Goal: Transaction & Acquisition: Book appointment/travel/reservation

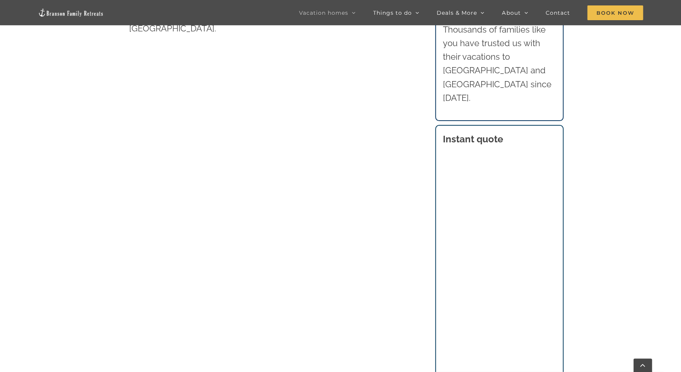
scroll to position [462, 0]
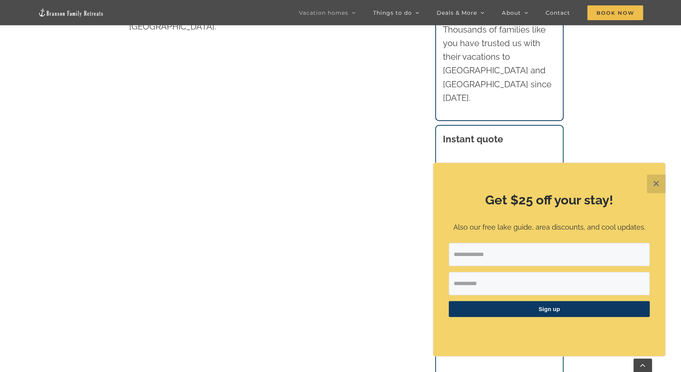
click at [655, 179] on button "✕" at bounding box center [655, 183] width 19 height 19
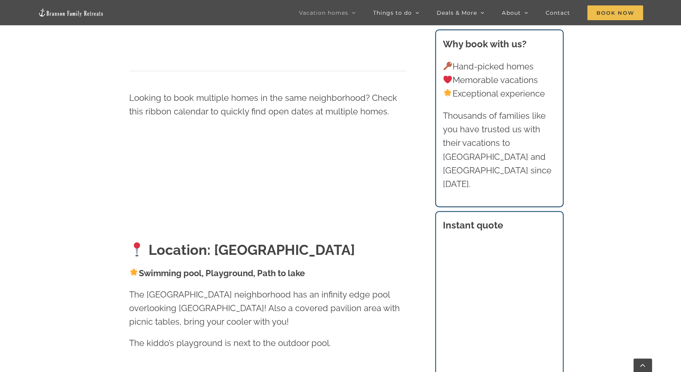
scroll to position [821, 0]
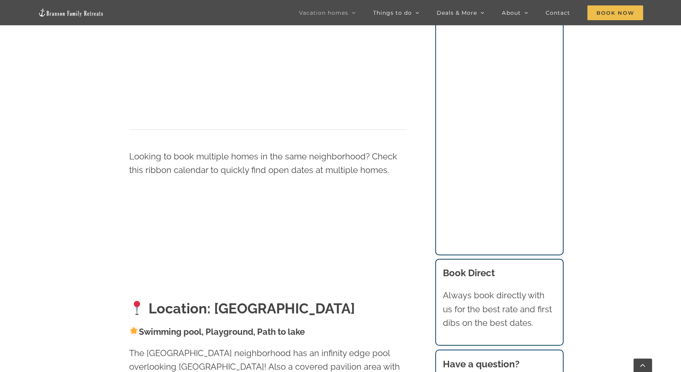
scroll to position [770, 0]
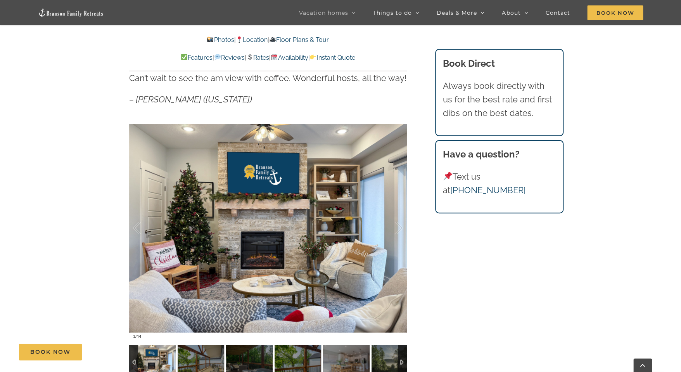
scroll to position [510, 0]
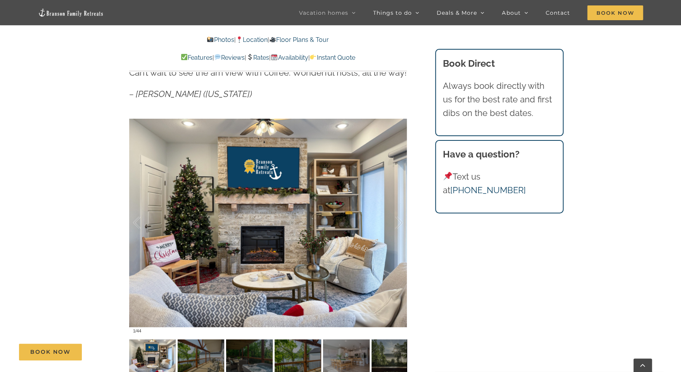
click at [207, 352] on div "Book Now" at bounding box center [346, 351] width 655 height 17
click at [267, 227] on link at bounding box center [267, 222] width 31 height 31
click at [269, 222] on link at bounding box center [267, 222] width 31 height 31
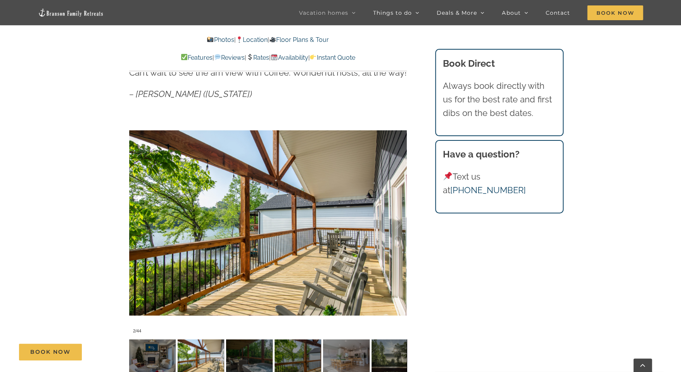
click at [252, 357] on div "Book Now" at bounding box center [346, 351] width 655 height 17
click at [399, 222] on div at bounding box center [391, 222] width 24 height 48
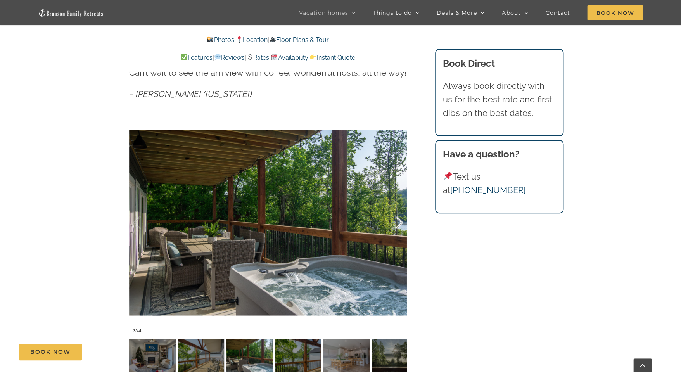
click at [399, 222] on div at bounding box center [391, 222] width 24 height 48
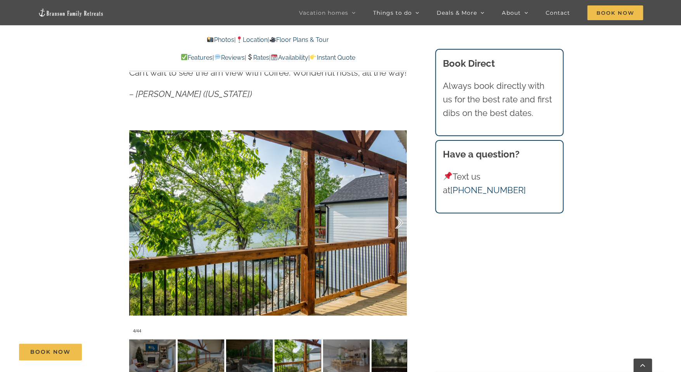
click at [399, 222] on div at bounding box center [391, 222] width 24 height 48
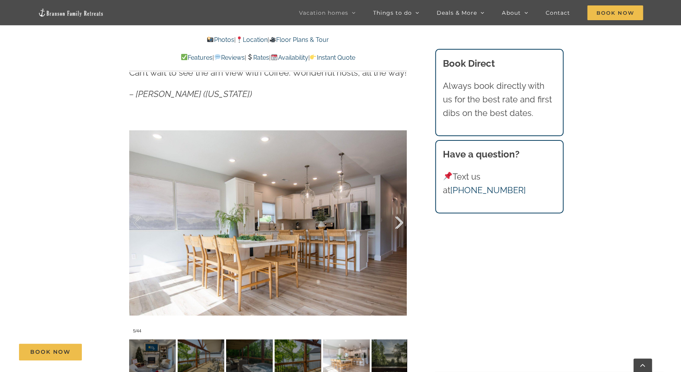
click at [399, 222] on div at bounding box center [391, 222] width 24 height 48
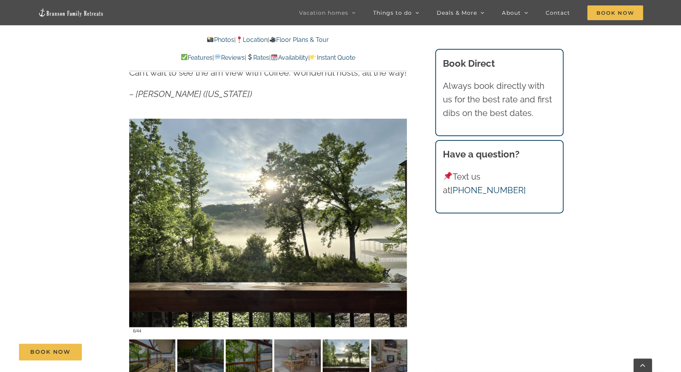
click at [399, 222] on div at bounding box center [391, 222] width 24 height 48
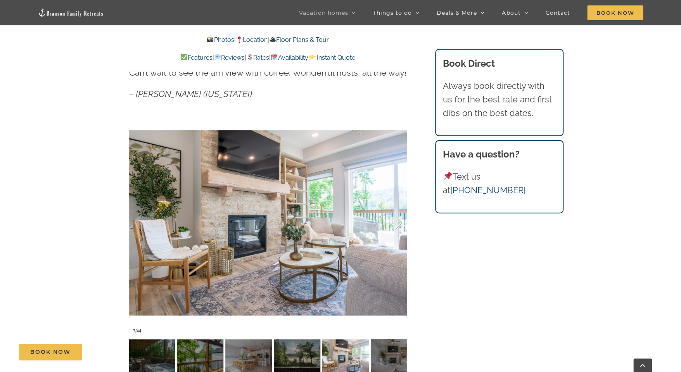
click at [399, 222] on div at bounding box center [391, 222] width 24 height 48
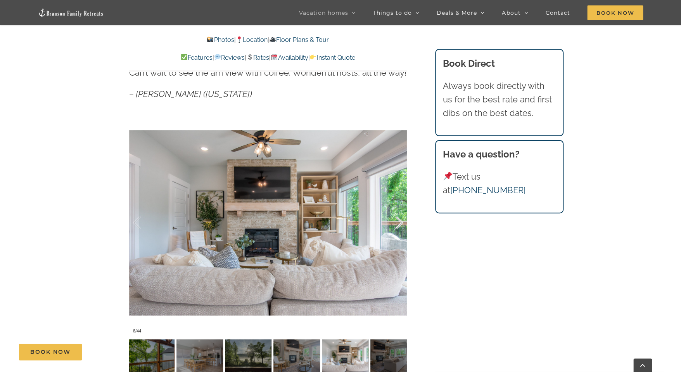
click at [399, 222] on div at bounding box center [391, 222] width 24 height 48
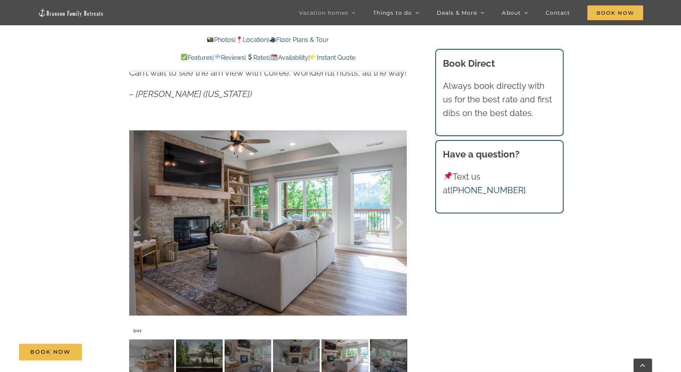
click at [399, 222] on div at bounding box center [391, 222] width 24 height 48
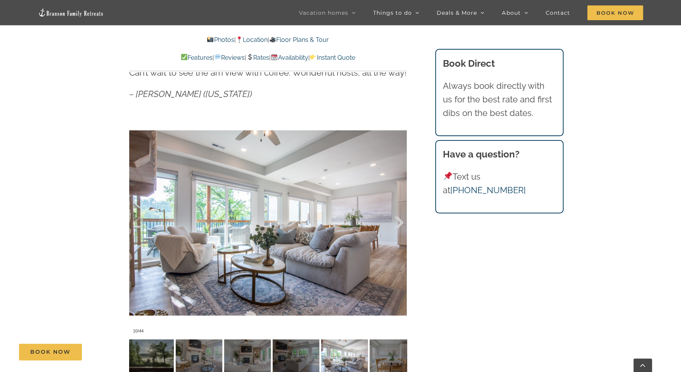
click at [399, 222] on div at bounding box center [391, 222] width 24 height 48
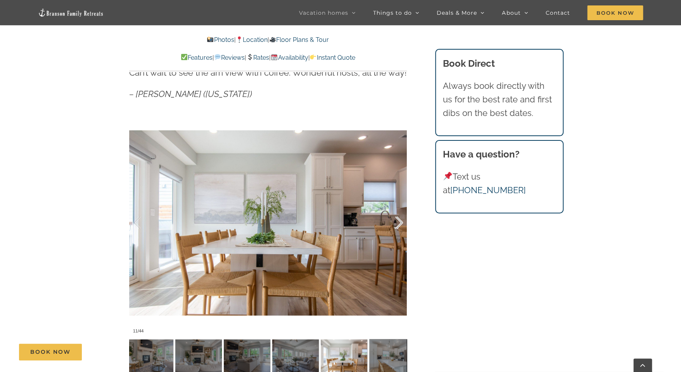
click at [399, 222] on div at bounding box center [391, 222] width 24 height 48
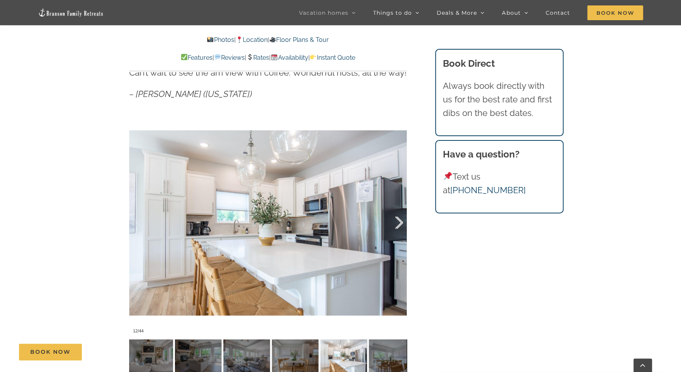
click at [399, 222] on div at bounding box center [391, 222] width 24 height 48
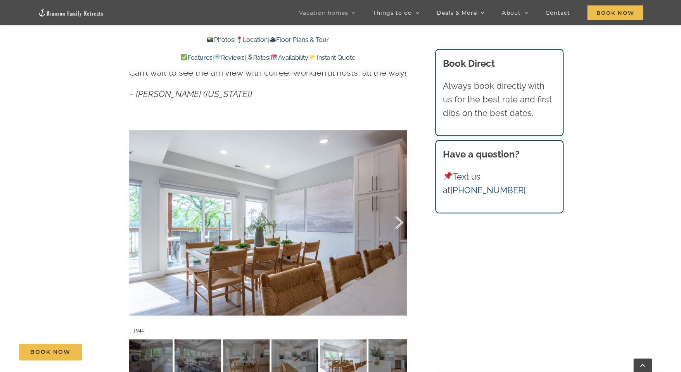
click at [399, 222] on div at bounding box center [391, 222] width 24 height 48
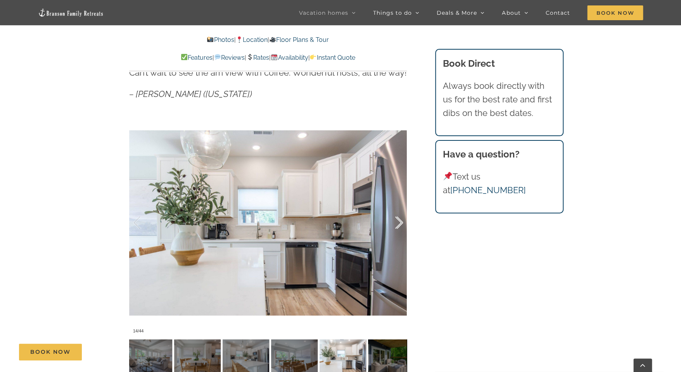
click at [399, 222] on div at bounding box center [391, 222] width 24 height 48
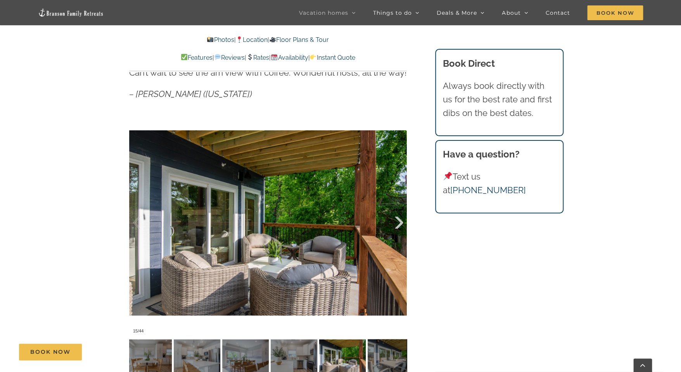
click at [399, 222] on div at bounding box center [391, 222] width 24 height 48
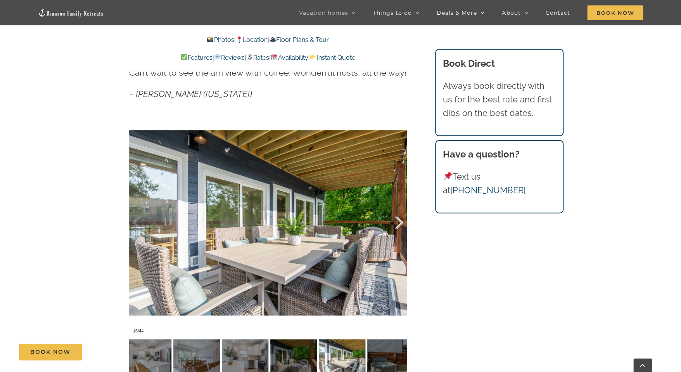
click at [399, 222] on div at bounding box center [391, 222] width 24 height 48
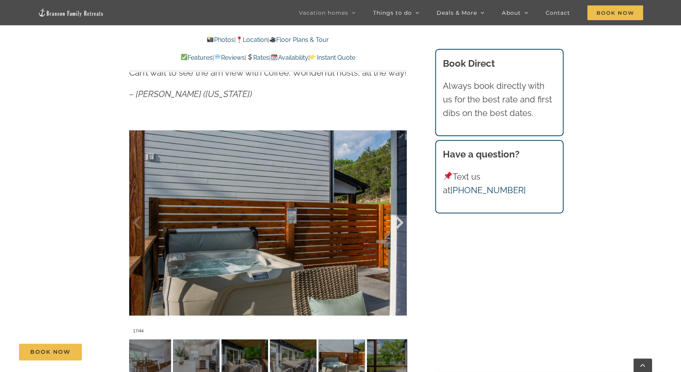
click at [399, 222] on div at bounding box center [391, 222] width 24 height 48
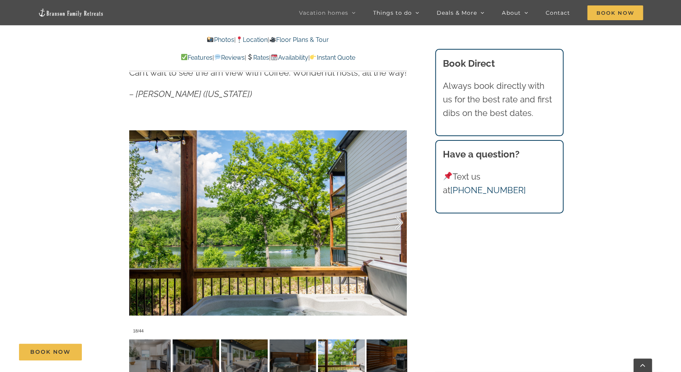
click at [399, 222] on div at bounding box center [391, 222] width 24 height 48
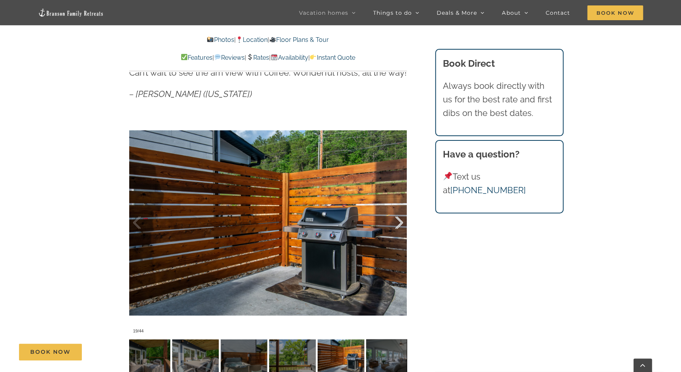
click at [399, 222] on div at bounding box center [391, 222] width 24 height 48
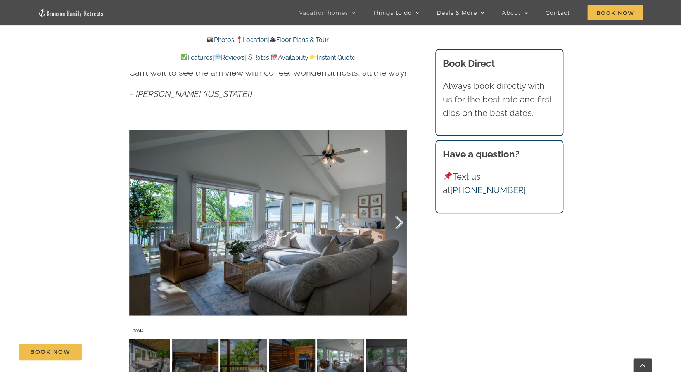
click at [399, 222] on div at bounding box center [391, 222] width 24 height 48
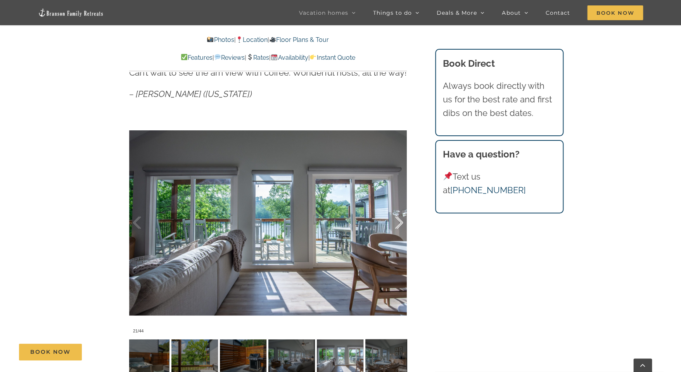
click at [399, 222] on div at bounding box center [391, 222] width 24 height 48
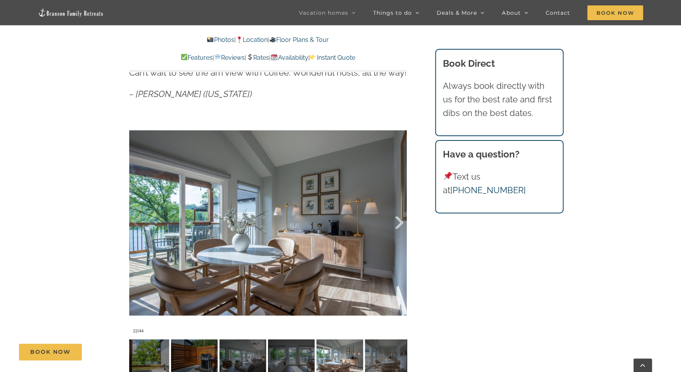
click at [399, 222] on div at bounding box center [391, 222] width 24 height 48
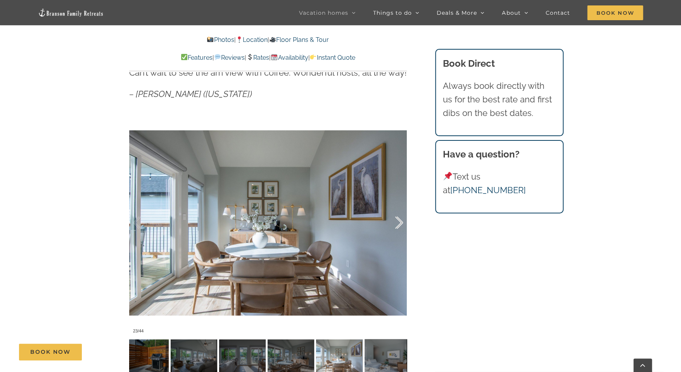
click at [399, 222] on div at bounding box center [391, 222] width 24 height 48
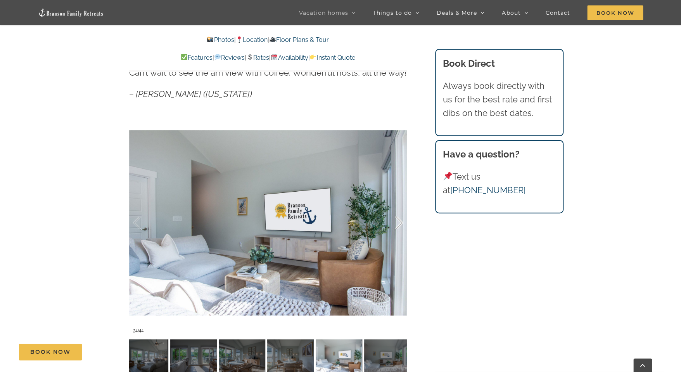
click at [399, 222] on div at bounding box center [391, 222] width 24 height 48
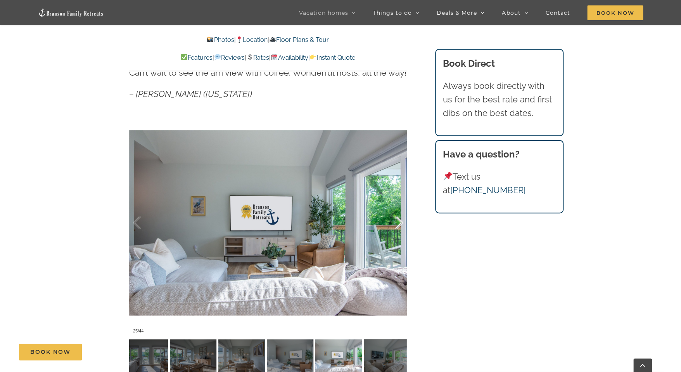
click at [399, 222] on div at bounding box center [391, 222] width 24 height 48
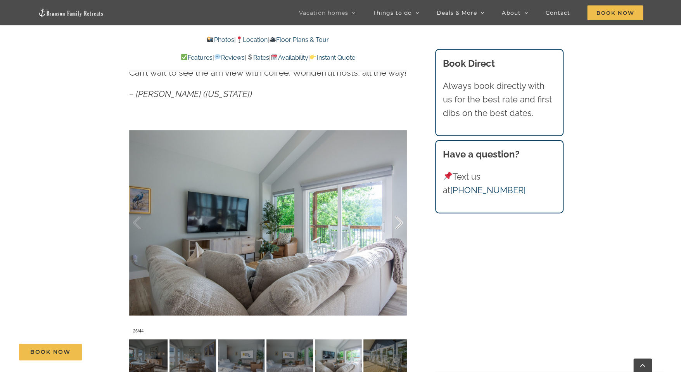
click at [399, 222] on div at bounding box center [391, 222] width 24 height 48
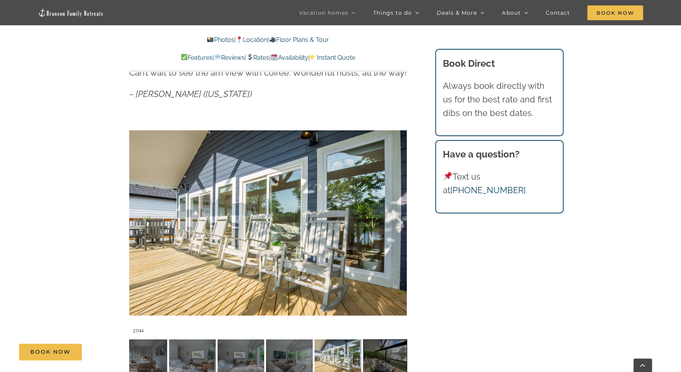
click at [399, 222] on div at bounding box center [391, 222] width 24 height 48
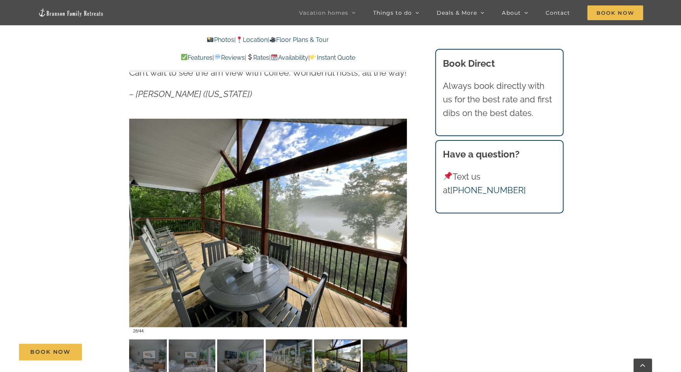
click at [399, 222] on div at bounding box center [391, 222] width 24 height 48
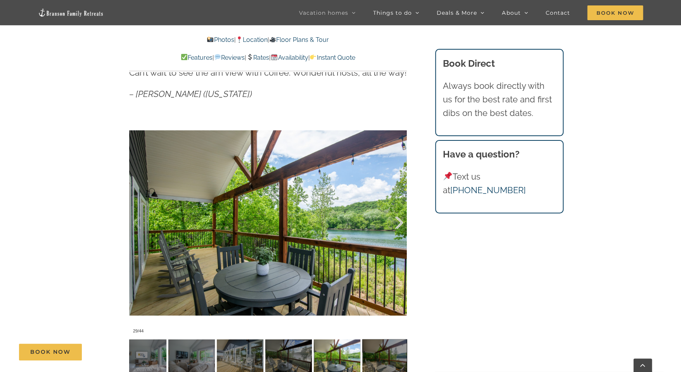
click at [399, 222] on div at bounding box center [391, 222] width 24 height 48
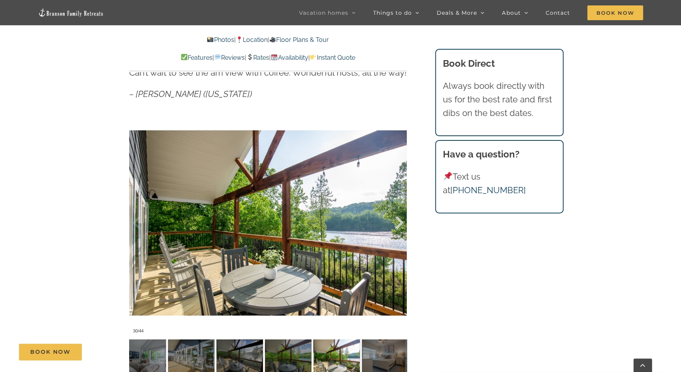
click at [399, 222] on div at bounding box center [391, 222] width 24 height 48
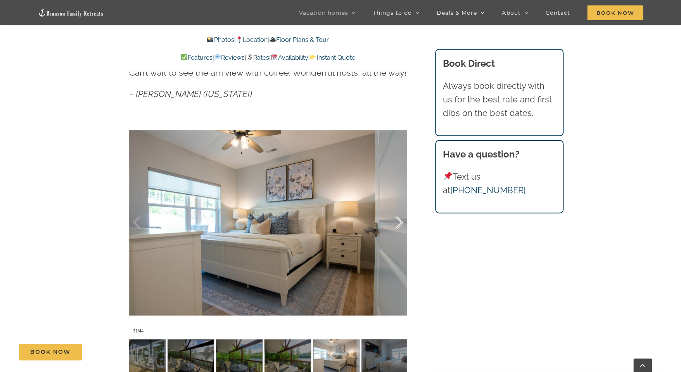
click at [399, 222] on div at bounding box center [391, 222] width 24 height 48
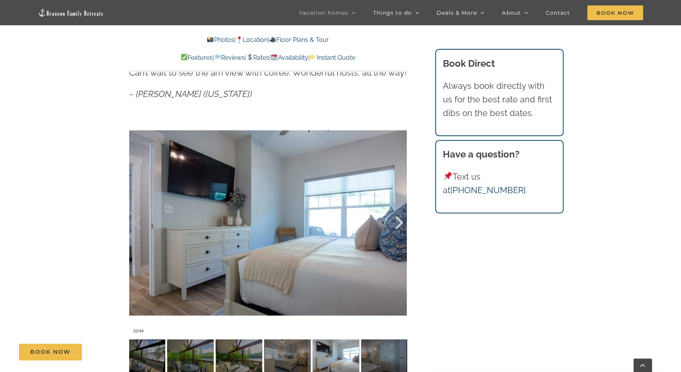
click at [399, 222] on div at bounding box center [391, 222] width 24 height 48
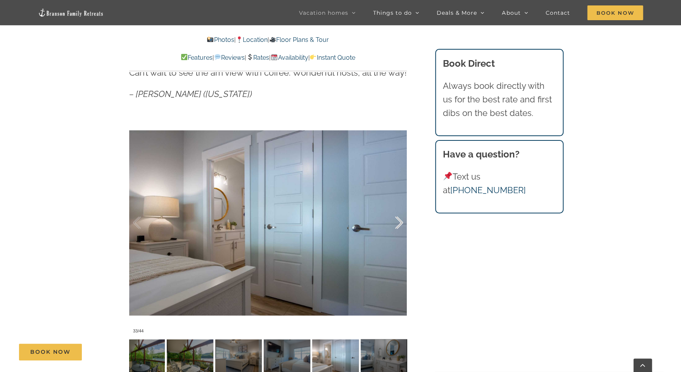
click at [399, 222] on div at bounding box center [391, 222] width 24 height 48
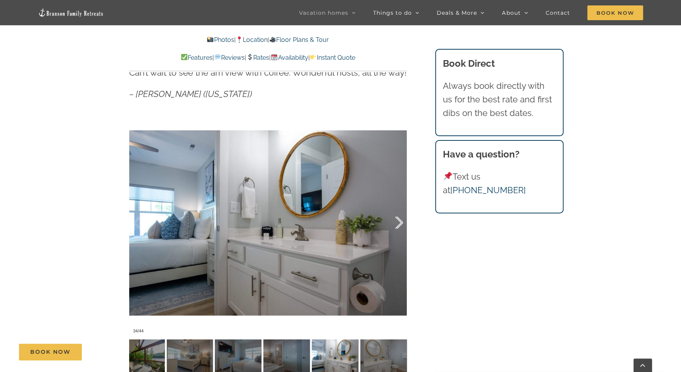
click at [399, 222] on div at bounding box center [391, 222] width 24 height 48
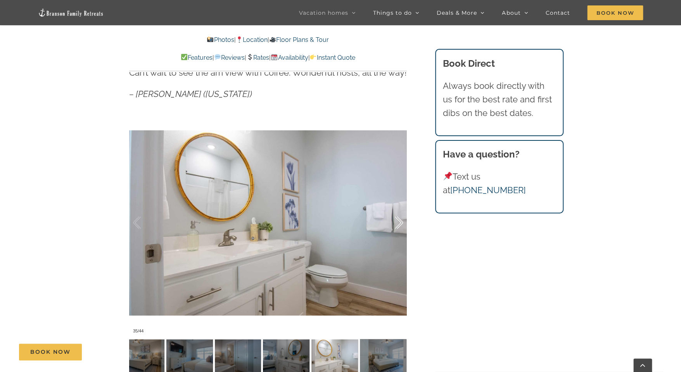
click at [399, 222] on div at bounding box center [391, 222] width 24 height 48
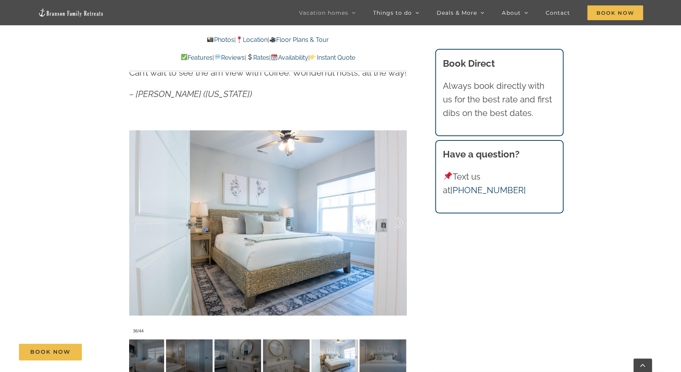
click at [399, 222] on div at bounding box center [391, 222] width 24 height 48
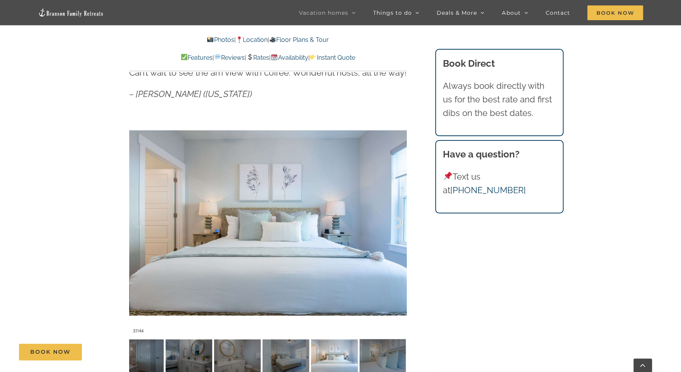
click at [399, 222] on div at bounding box center [391, 222] width 24 height 48
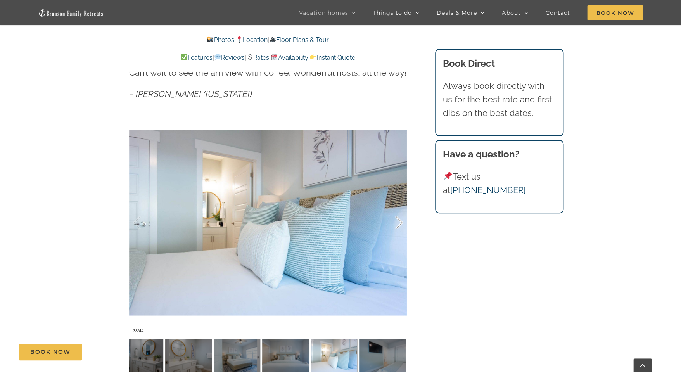
click at [399, 222] on div at bounding box center [391, 222] width 24 height 48
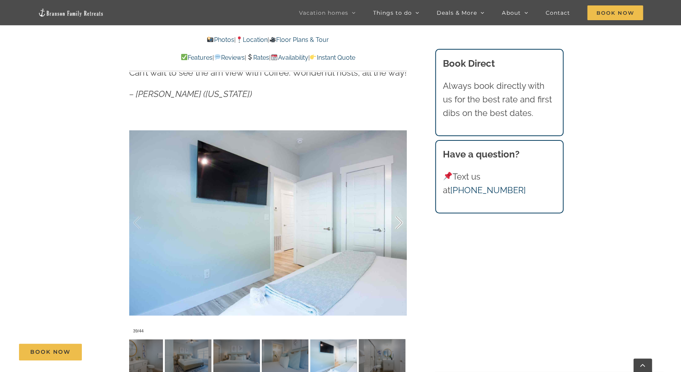
click at [399, 222] on div at bounding box center [391, 222] width 24 height 48
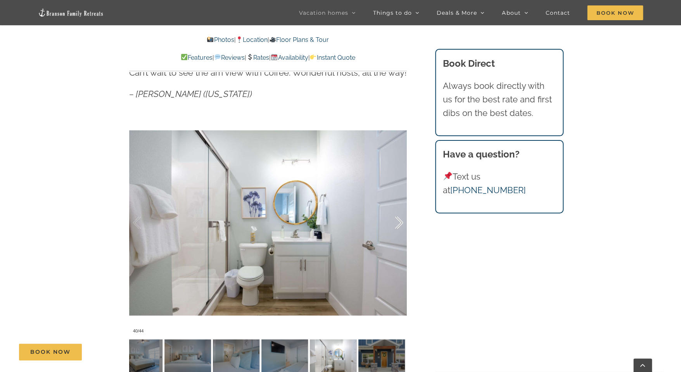
click at [399, 222] on div at bounding box center [391, 222] width 24 height 48
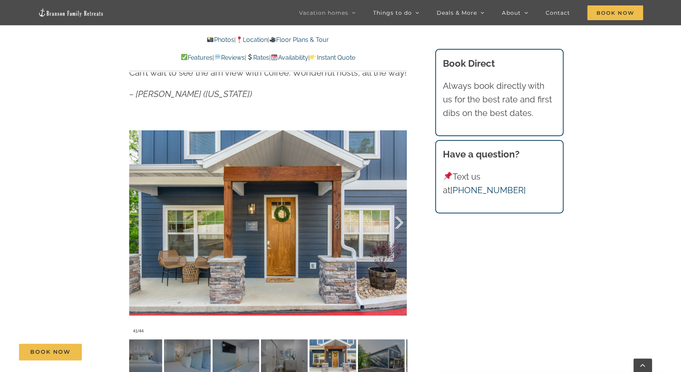
click at [399, 222] on div at bounding box center [391, 222] width 24 height 48
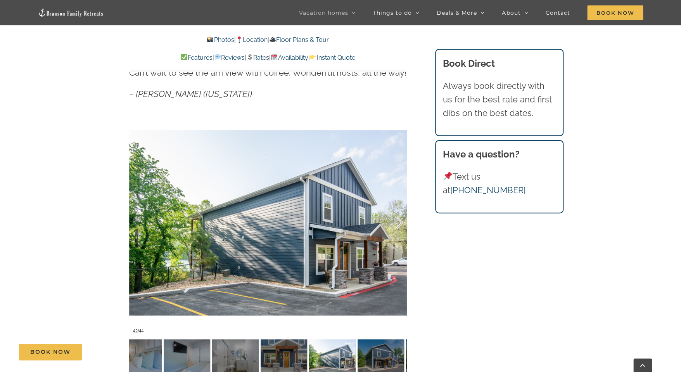
click at [399, 222] on div at bounding box center [391, 222] width 24 height 48
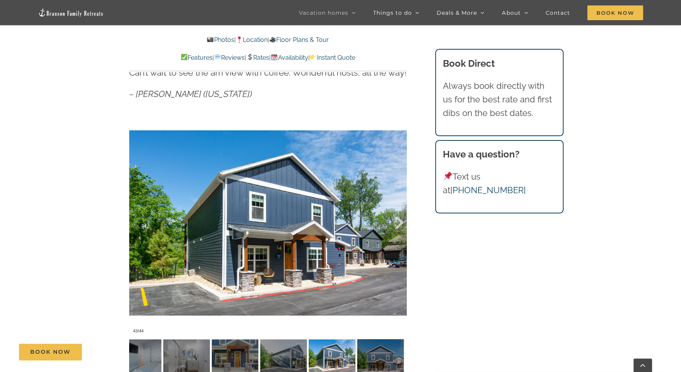
click at [399, 222] on div at bounding box center [391, 222] width 24 height 48
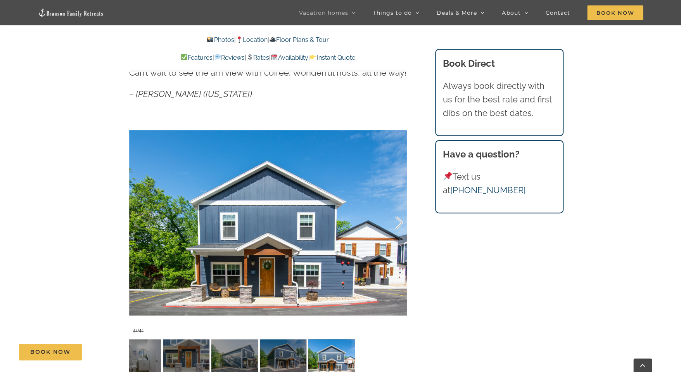
click at [399, 222] on div at bounding box center [391, 222] width 24 height 48
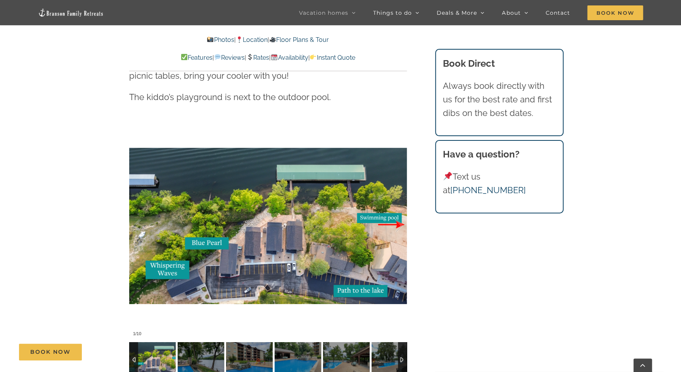
scroll to position [1558, 0]
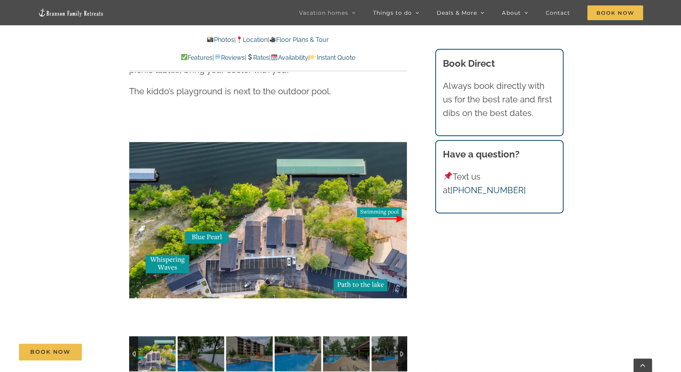
drag, startPoint x: 677, startPoint y: 126, endPoint x: 679, endPoint y: 134, distance: 7.8
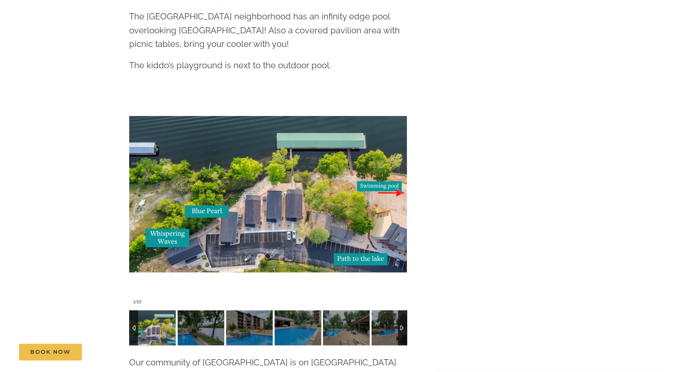
scroll to position [0, 0]
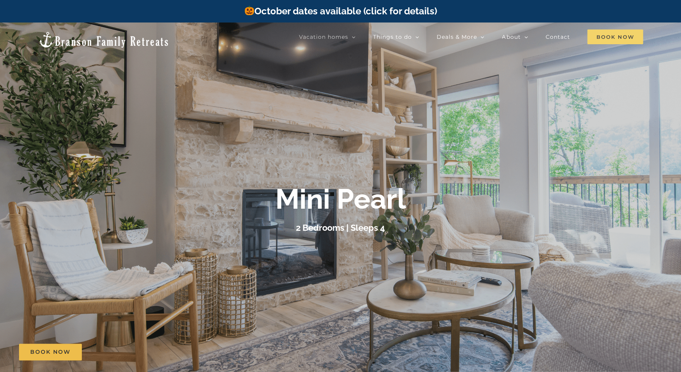
click at [610, 38] on span "Book Now" at bounding box center [615, 36] width 56 height 15
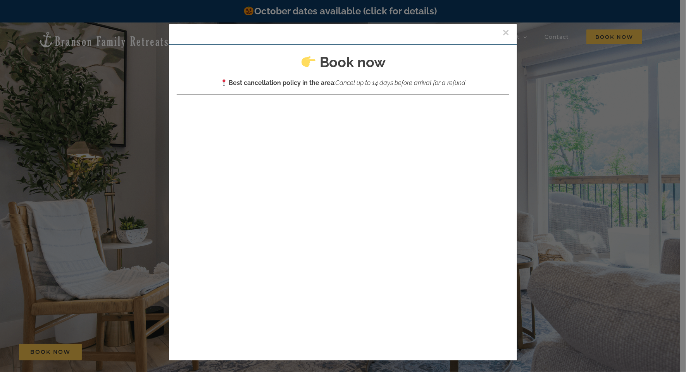
click at [502, 32] on button "×" at bounding box center [505, 33] width 7 height 12
